Goal: Find specific page/section: Find specific page/section

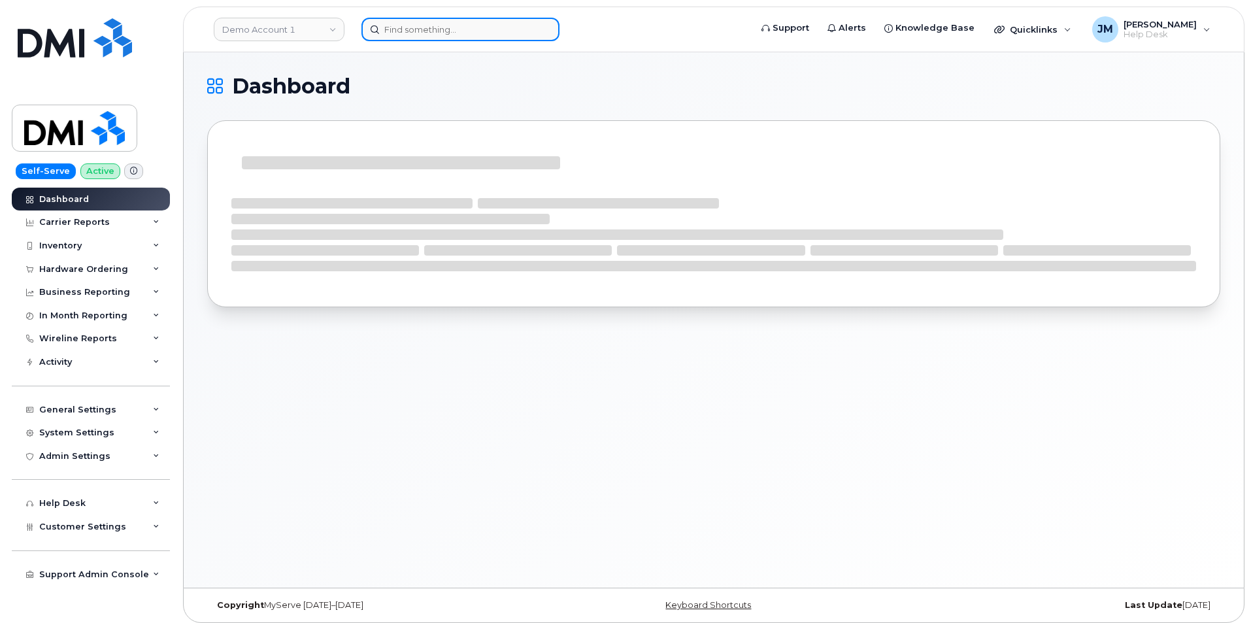
click at [434, 26] on input at bounding box center [460, 30] width 198 height 24
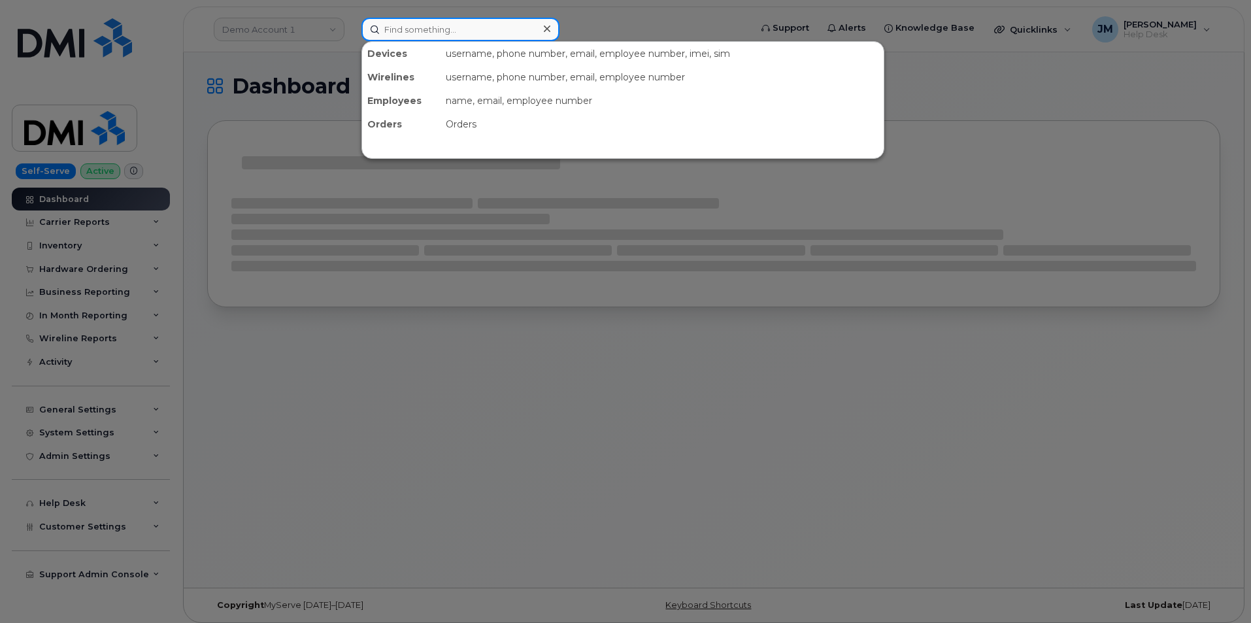
paste input "7857477935"
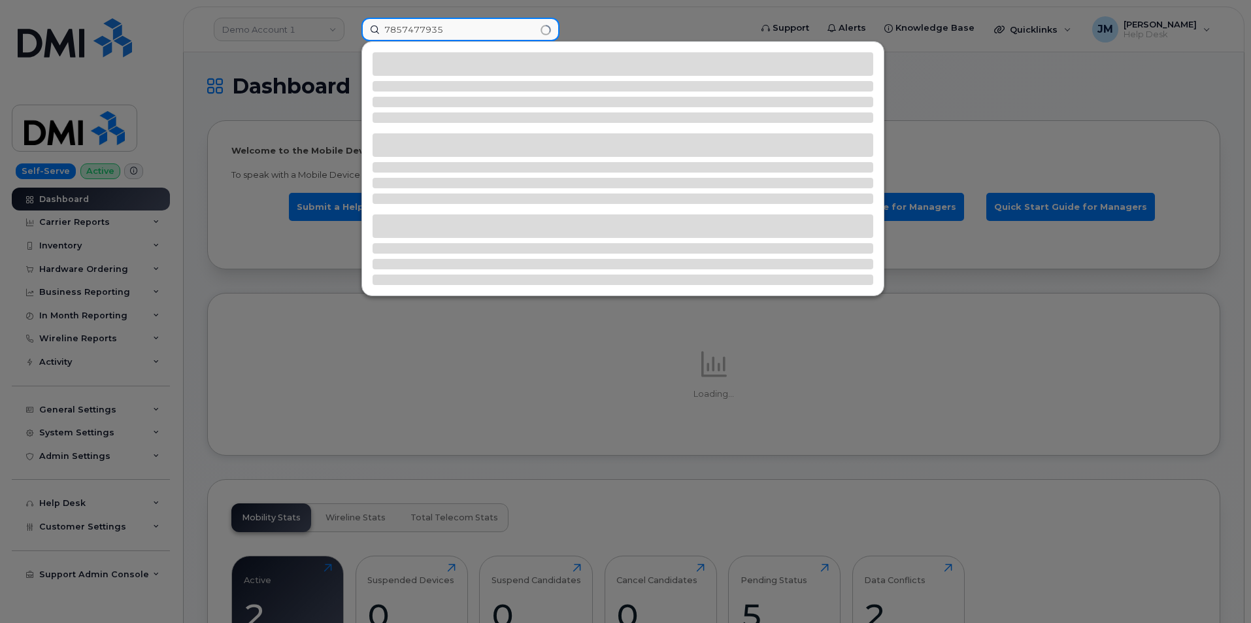
type input "7857477935"
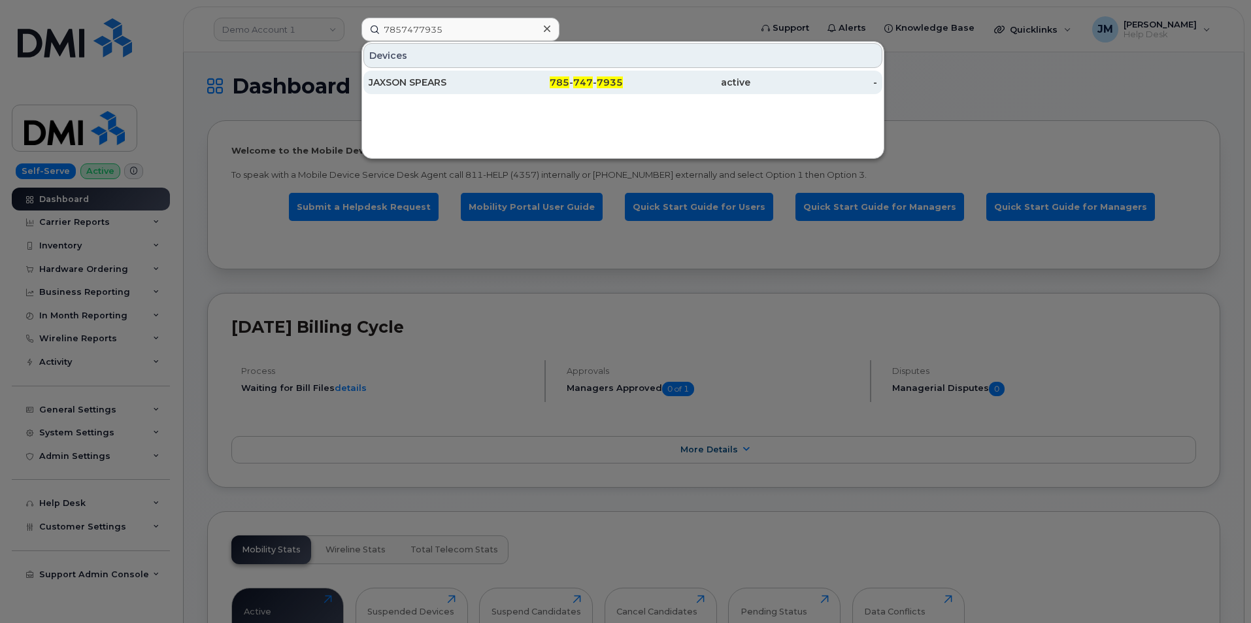
click at [390, 82] on div "JAXSON SPEARS" at bounding box center [432, 82] width 127 height 13
